Goal: Transaction & Acquisition: Purchase product/service

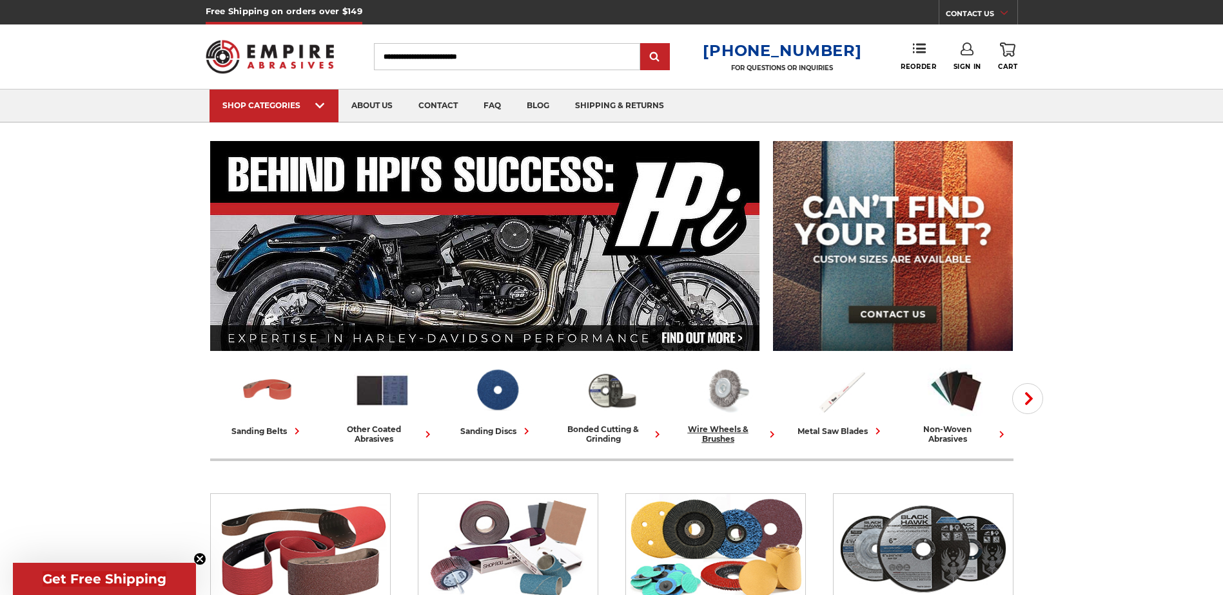
click at [731, 383] on img at bounding box center [726, 390] width 57 height 55
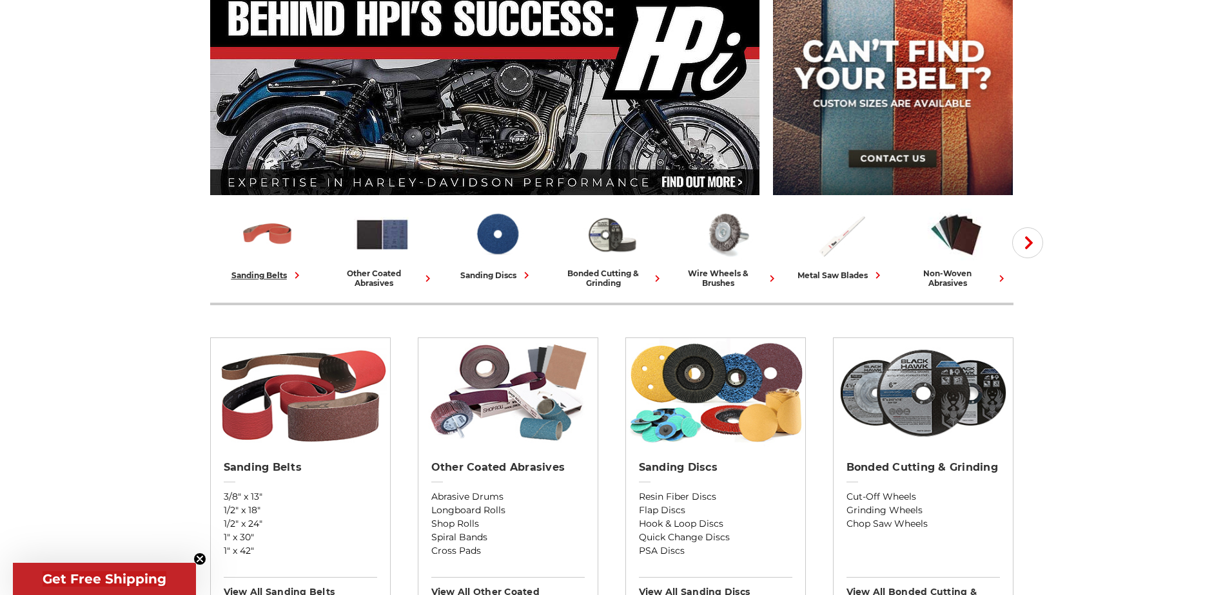
scroll to position [193, 0]
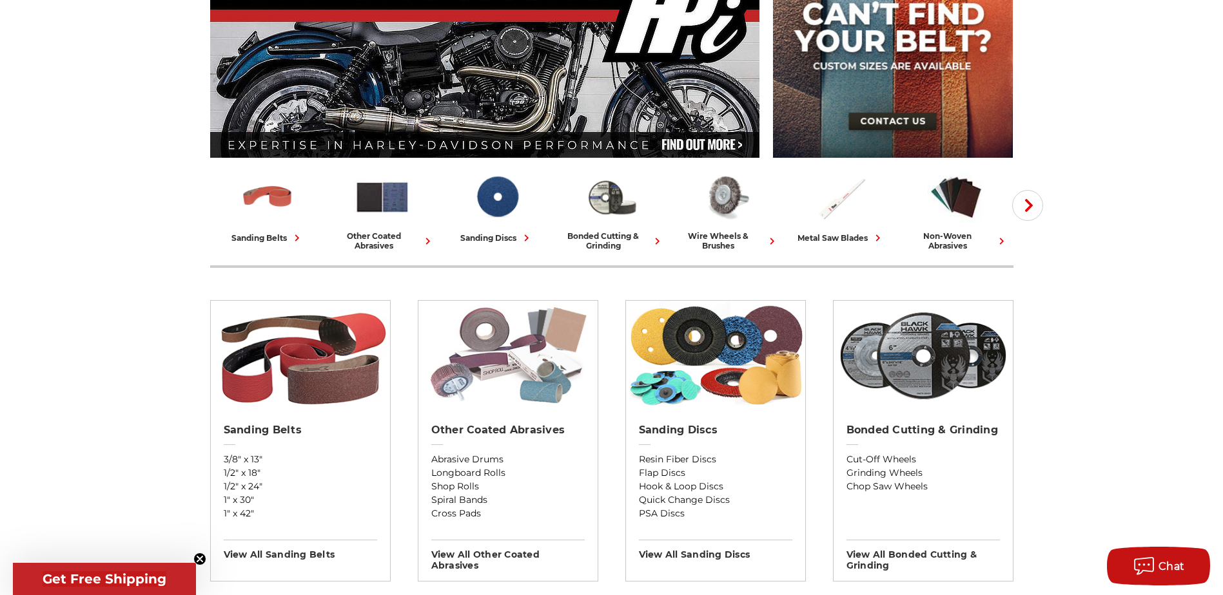
click at [494, 363] on img at bounding box center [507, 356] width 179 height 110
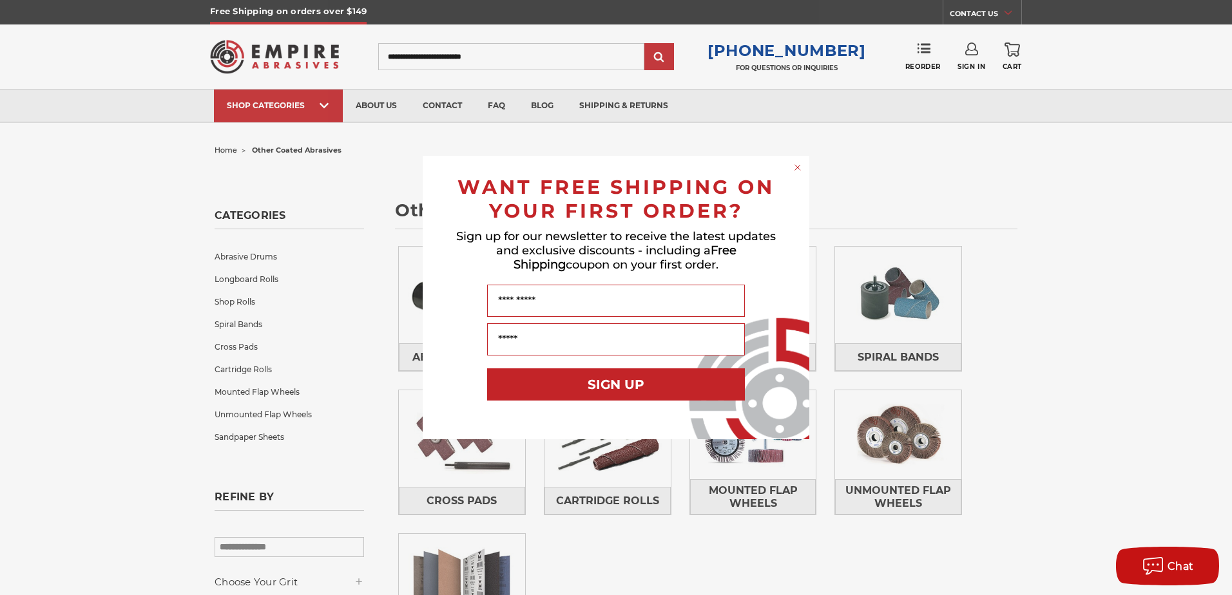
click at [987, 206] on div "Close dialog WANT FREE SHIPPING ON YOUR FIRST ORDER? Sign up for our newsletter…" at bounding box center [616, 297] width 1232 height 595
click at [793, 164] on circle "Close dialog" at bounding box center [798, 168] width 12 height 12
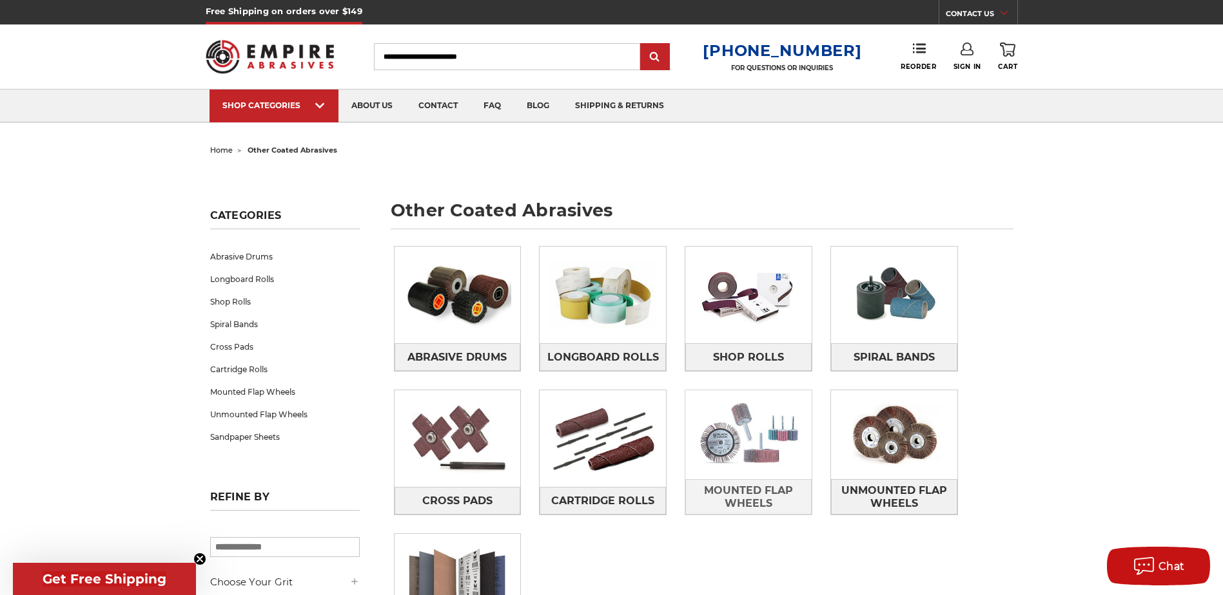
click at [746, 452] on img at bounding box center [748, 435] width 126 height 89
